Goal: Information Seeking & Learning: Find specific fact

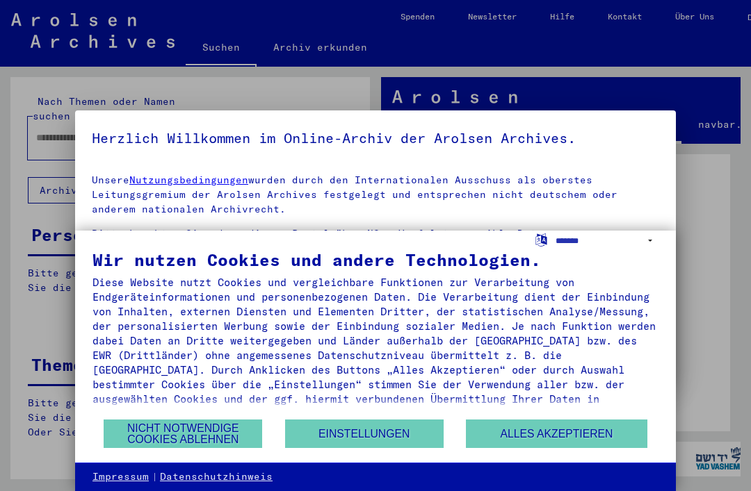
click at [229, 436] on button "Nicht notwendige Cookies ablehnen" at bounding box center [183, 434] width 158 height 28
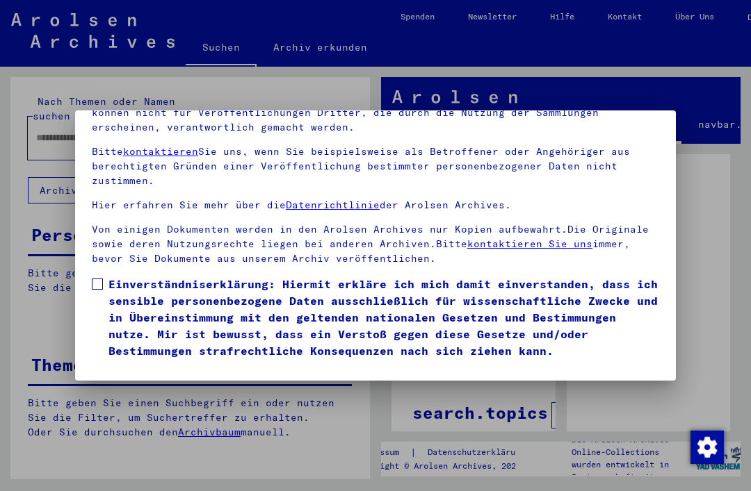
scroll to position [147, 0]
click at [175, 366] on button "Ich stimme zu" at bounding box center [144, 379] width 105 height 26
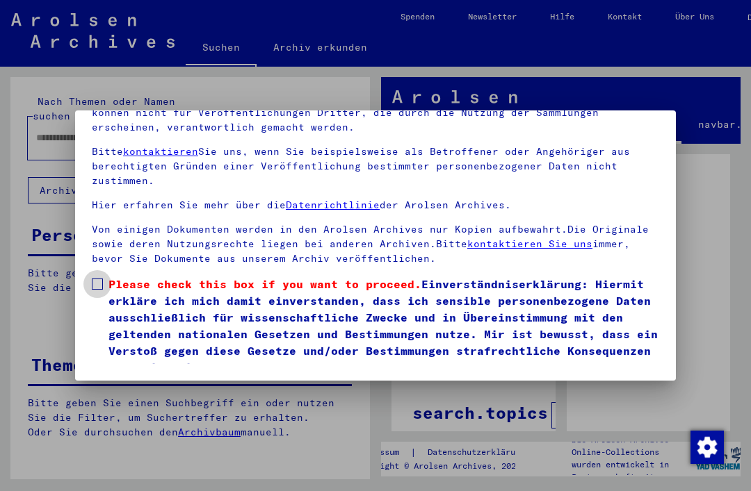
click at [100, 279] on span at bounding box center [97, 284] width 11 height 11
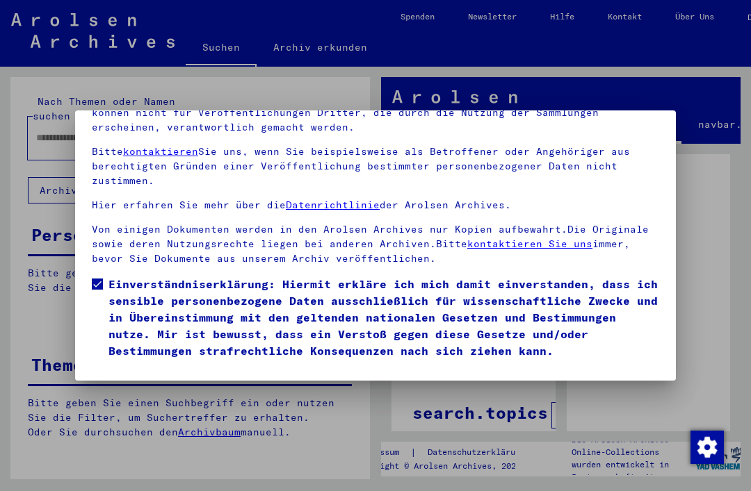
click at [174, 366] on button "Ich stimme zu" at bounding box center [144, 379] width 105 height 26
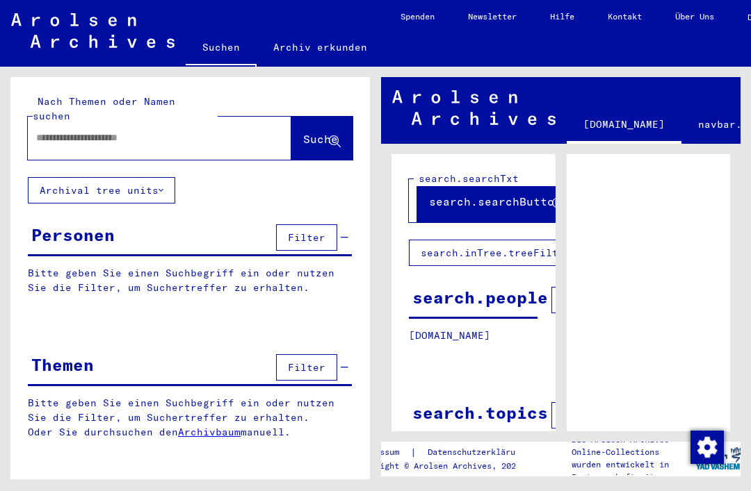
click at [56, 131] on input "text" at bounding box center [147, 138] width 222 height 15
type input "**********"
click at [315, 132] on span "Suche" at bounding box center [320, 139] width 35 height 14
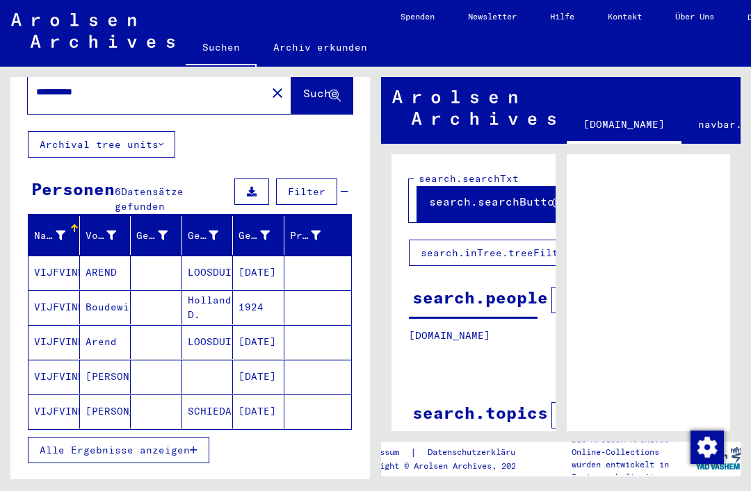
scroll to position [65, 0]
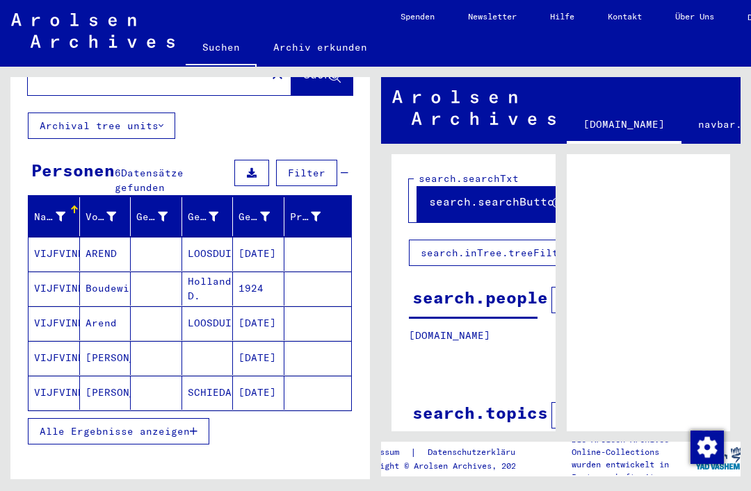
click at [120, 272] on mat-cell "Boudewija" at bounding box center [105, 289] width 51 height 34
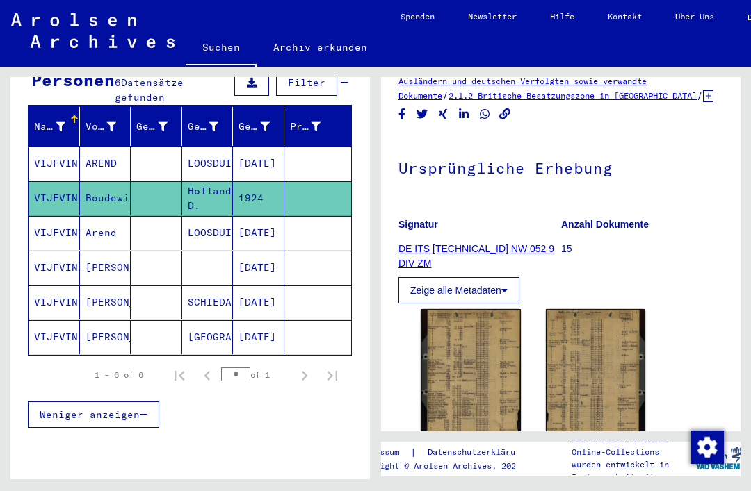
scroll to position [154, 0]
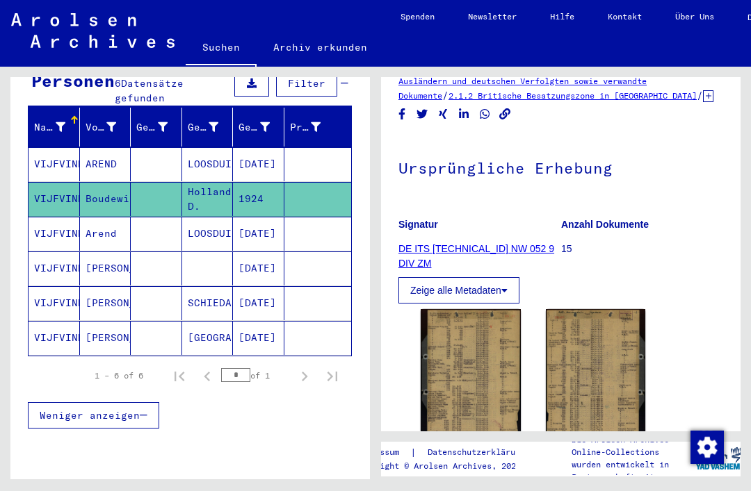
click at [229, 156] on mat-cell "LOOSDUINEN" at bounding box center [207, 164] width 51 height 34
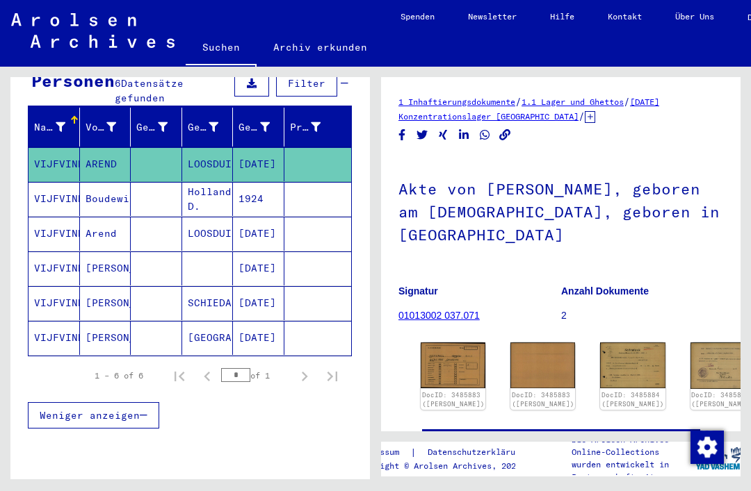
click at [199, 194] on mat-cell "Holland D." at bounding box center [207, 199] width 51 height 34
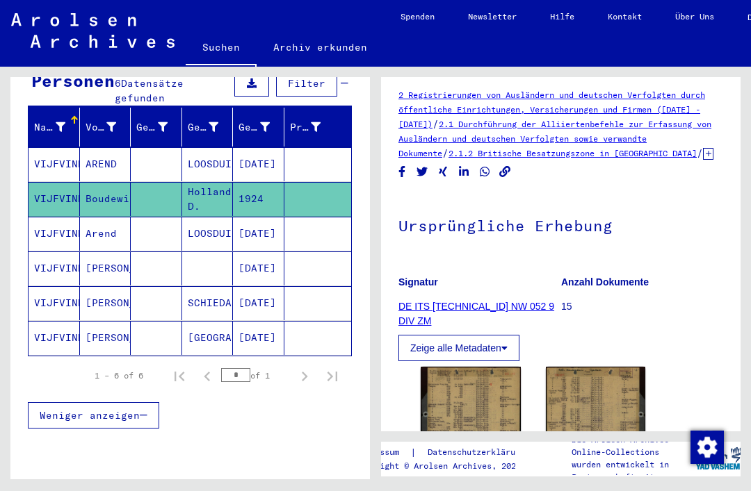
scroll to position [5, 0]
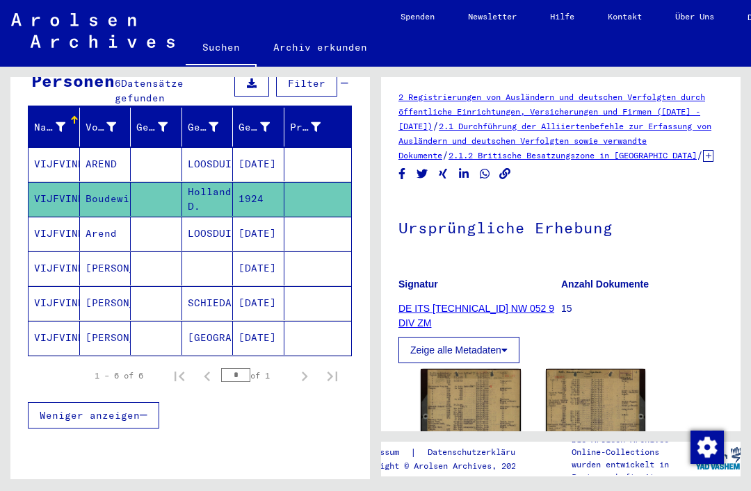
click at [167, 156] on mat-cell at bounding box center [156, 164] width 51 height 34
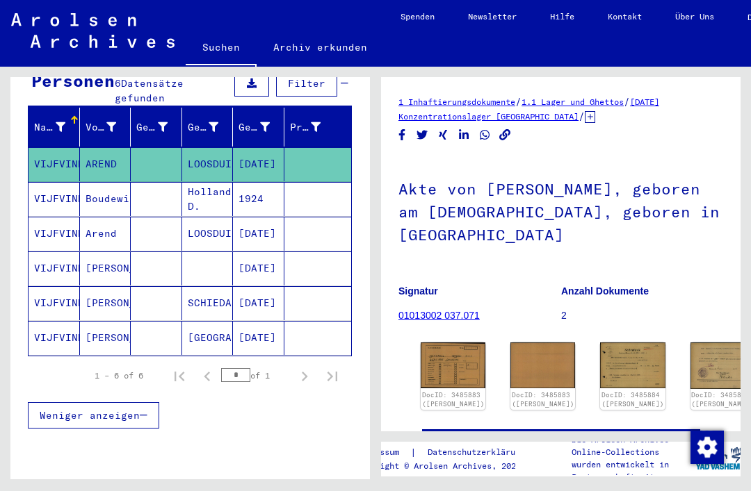
click at [161, 227] on mat-cell at bounding box center [156, 234] width 51 height 34
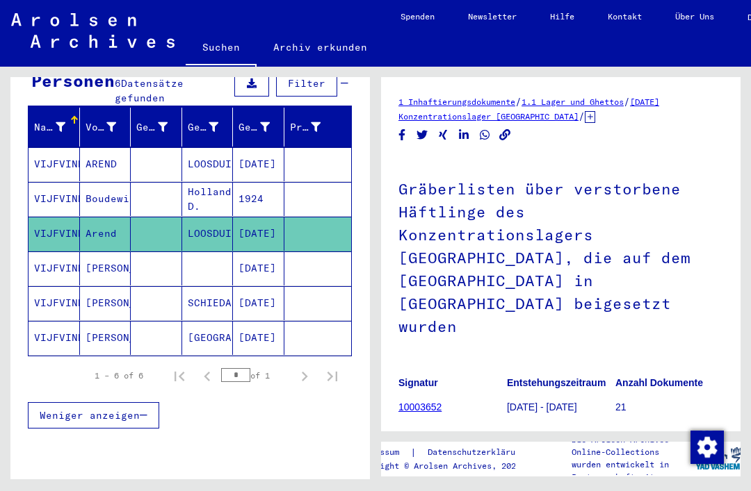
click at [208, 260] on mat-cell at bounding box center [207, 269] width 51 height 34
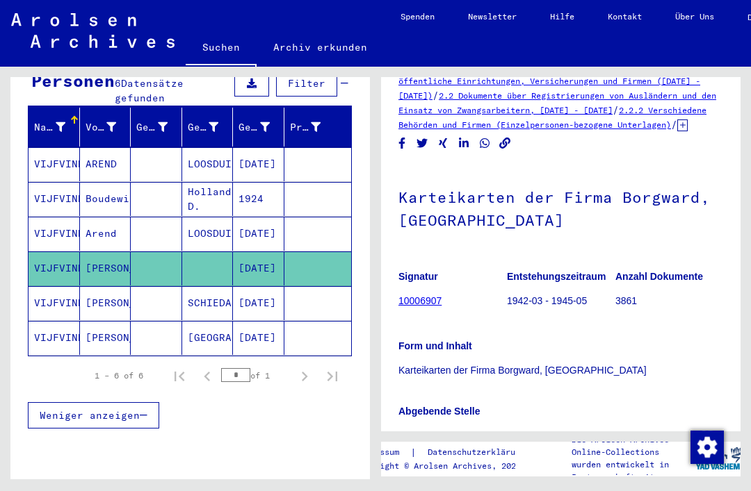
scroll to position [36, 0]
click at [215, 296] on mat-cell "SCHIEDAM" at bounding box center [207, 303] width 51 height 34
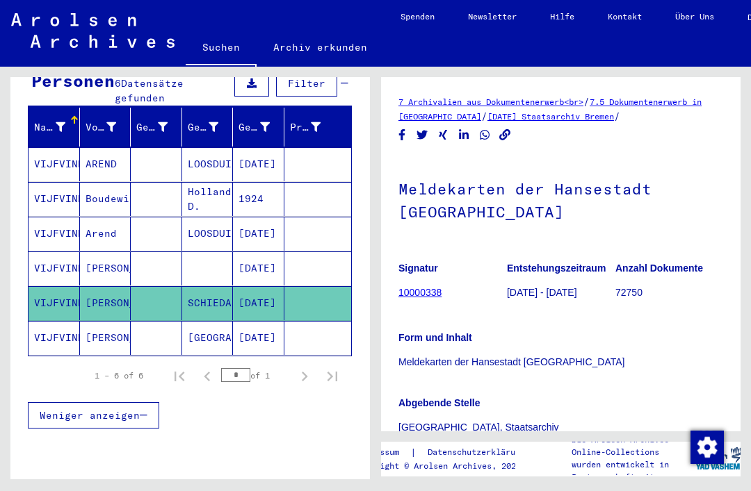
click at [252, 332] on mat-cell "[DATE]" at bounding box center [258, 338] width 51 height 34
